Goal: Task Accomplishment & Management: Use online tool/utility

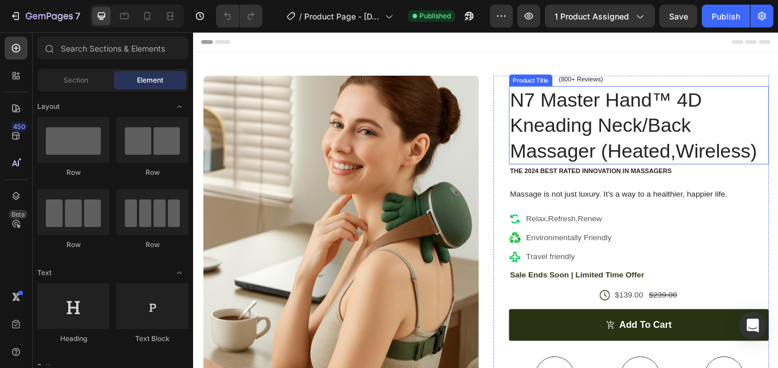
click at [777, 176] on h1 "N7 Master Hand™ 4D Kneading Neck/Back Massager (Heated,Wireless)" at bounding box center [716, 142] width 305 height 92
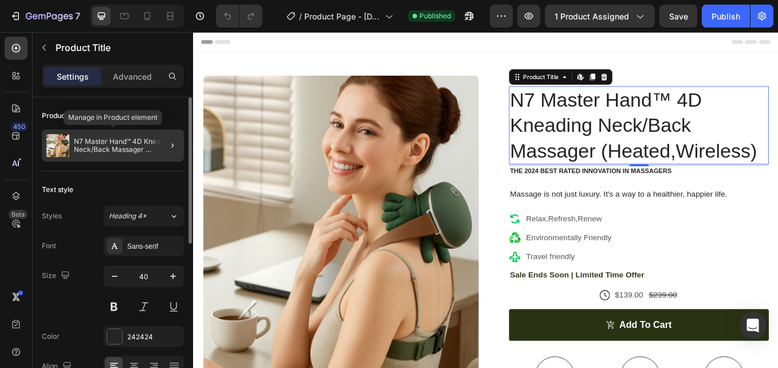
click at [129, 147] on p "N7 Master Hand™ 4D Kneading Neck/Back Massager (Heated,Wireless)" at bounding box center [126, 145] width 105 height 16
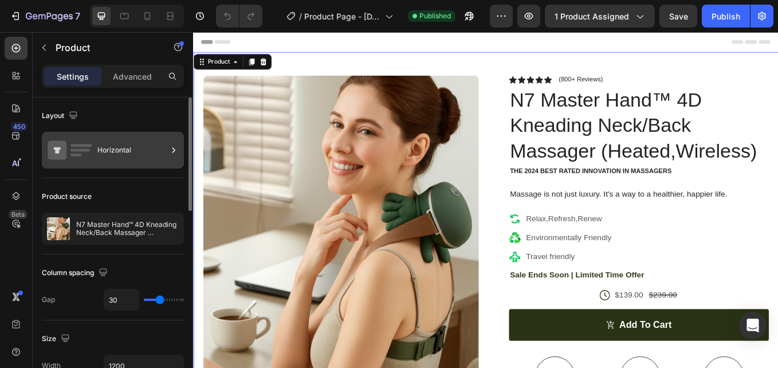
click at [176, 149] on icon at bounding box center [173, 149] width 11 height 11
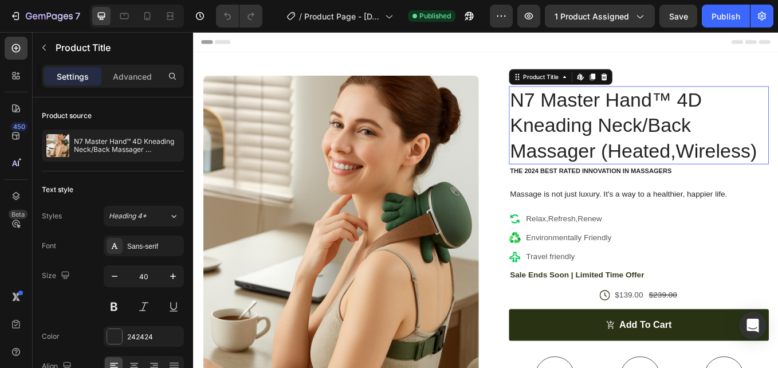
click at [663, 148] on h1 "N7 Master Hand™ 4D Kneading Neck/Back Massager (Heated,Wireless)" at bounding box center [716, 142] width 305 height 92
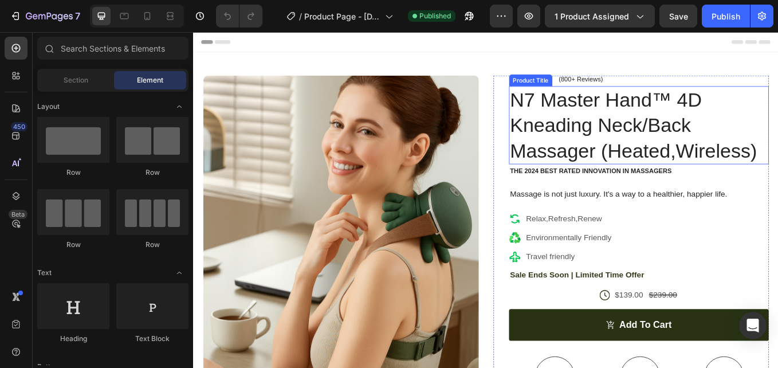
click at [671, 146] on h1 "N7 Master Hand™ 4D Kneading Neck/Back Massager (Heated,Wireless)" at bounding box center [716, 142] width 305 height 92
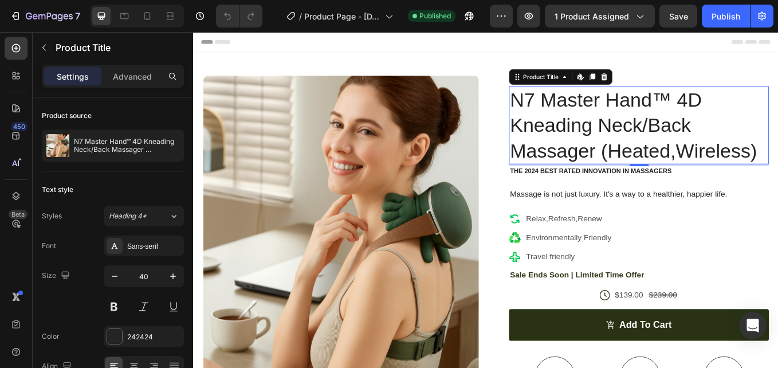
click at [777, 154] on h1 "N7 Master Hand™ 4D Kneading Neck/Back Massager (Heated,Wireless)" at bounding box center [716, 142] width 305 height 92
click at [777, 173] on h1 "N7 Master Hand™ 4D Kneading Neck/Back Massager (Heated,Wireless)" at bounding box center [716, 142] width 305 height 92
click at [777, 172] on h1 "N7 Master Hand™ 4D Kneading Neck/Back Massager (Heated,Wireless)" at bounding box center [716, 142] width 305 height 92
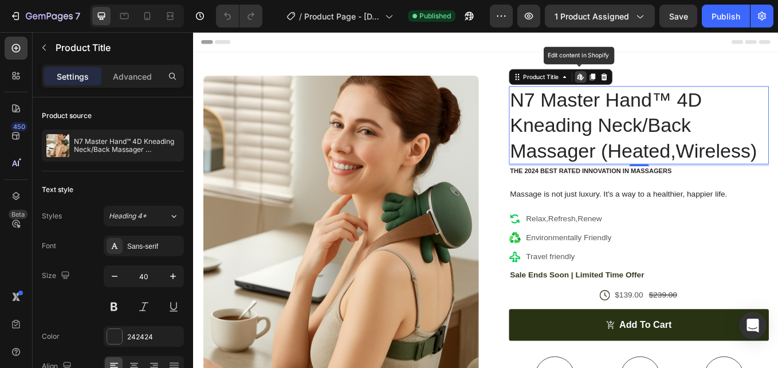
click at [777, 172] on h1 "N7 Master Hand™ 4D Kneading Neck/Back Massager (Heated,Wireless)" at bounding box center [716, 142] width 305 height 92
click at [757, 141] on h1 "N7 Master Hand™ 4D Kneading Neck/Back Massager (Heated,Wireless)" at bounding box center [716, 142] width 305 height 92
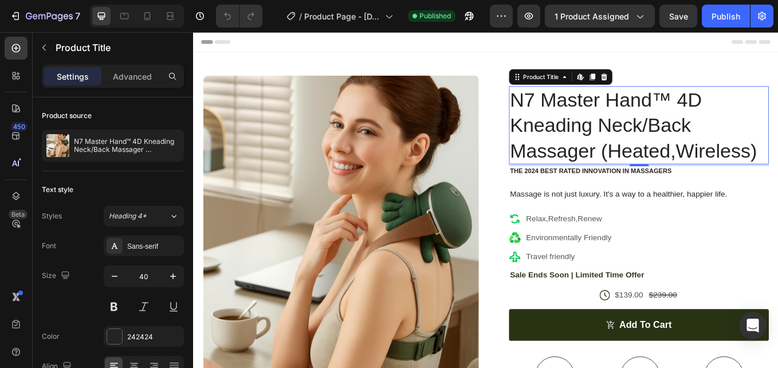
click at [757, 141] on h1 "N7 Master Hand™ 4D Kneading Neck/Back Massager (Heated,Wireless)" at bounding box center [716, 142] width 305 height 92
click at [760, 131] on h1 "N7 Master Hand™ 4D Kneading Neck/Back Massager (Heated,Wireless)" at bounding box center [716, 142] width 305 height 92
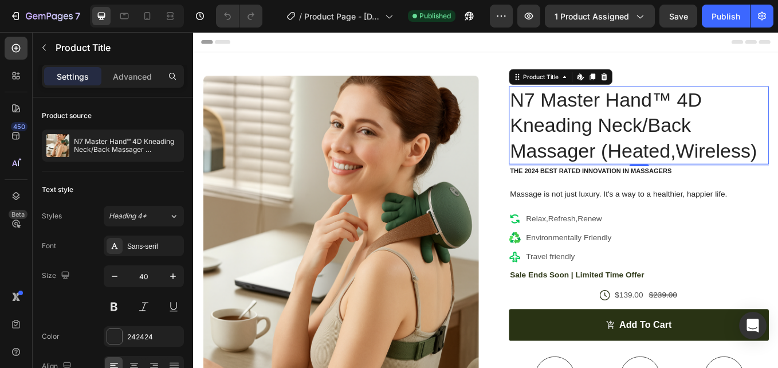
click at [760, 131] on h1 "N7 Master Hand™ 4D Kneading Neck/Back Massager (Heated,Wireless)" at bounding box center [716, 142] width 305 height 92
click at [648, 83] on icon at bounding box center [649, 83] width 2 height 5
